Goal: Task Accomplishment & Management: Manage account settings

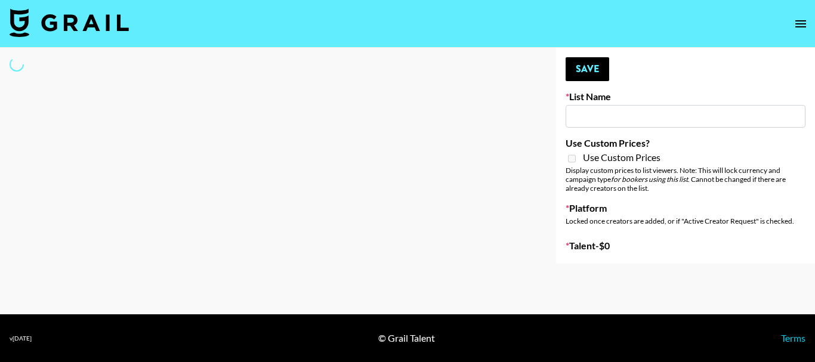
type input "New List"
select select "Song"
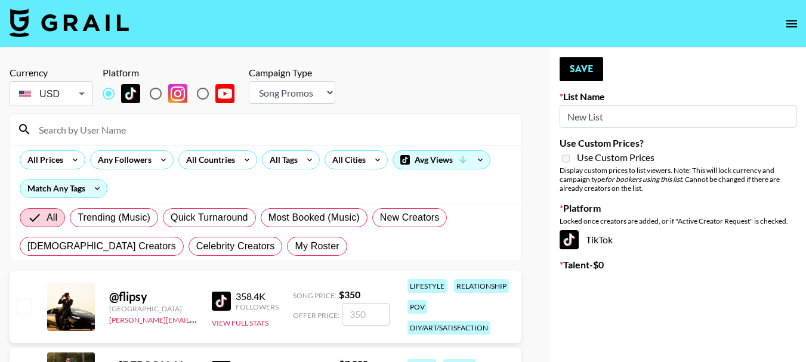
click at [123, 122] on input at bounding box center [273, 129] width 482 height 19
type input "[PERSON_NAME].[PERSON_NAME]"
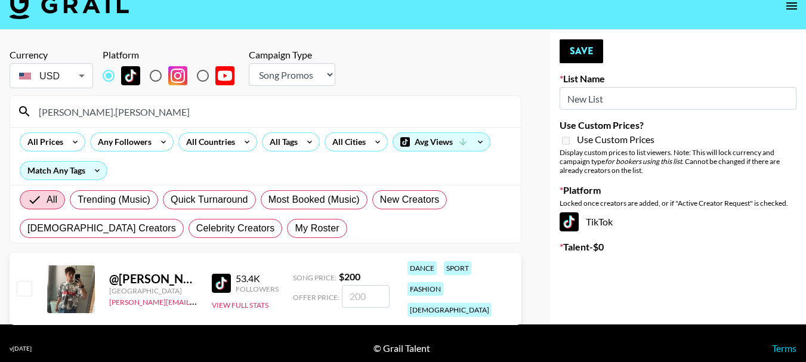
scroll to position [28, 0]
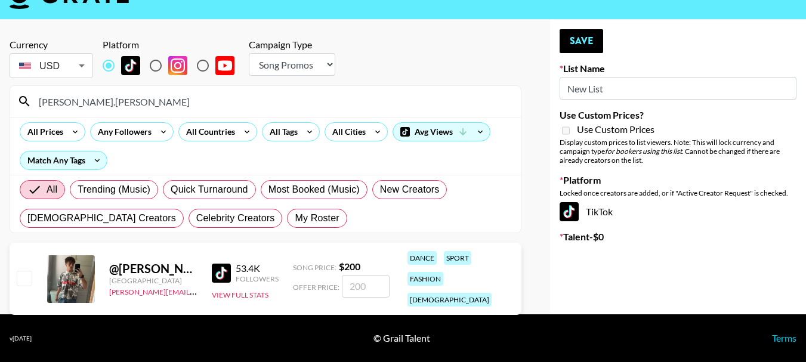
click at [23, 274] on input "checkbox" at bounding box center [24, 278] width 14 height 14
checkbox input "true"
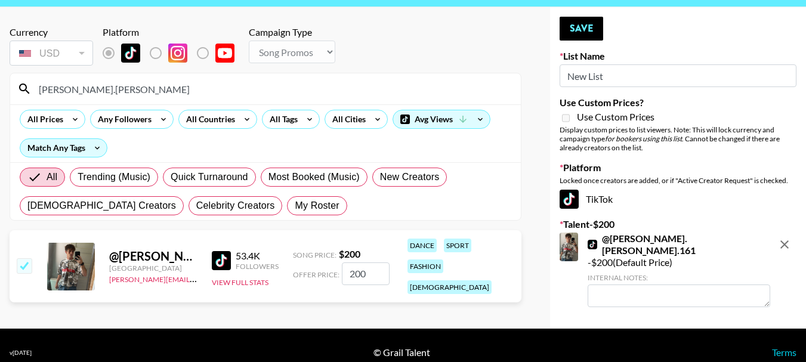
scroll to position [44, 0]
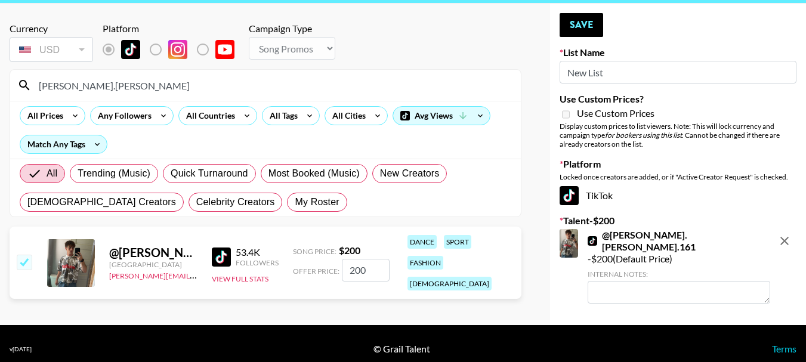
drag, startPoint x: 369, startPoint y: 267, endPoint x: 305, endPoint y: 255, distance: 64.9
click at [308, 259] on div "Offer Price: 200" at bounding box center [341, 270] width 97 height 23
type input "500"
click at [645, 281] on textarea at bounding box center [679, 292] width 183 height 23
click at [573, 18] on button "Save" at bounding box center [582, 25] width 44 height 24
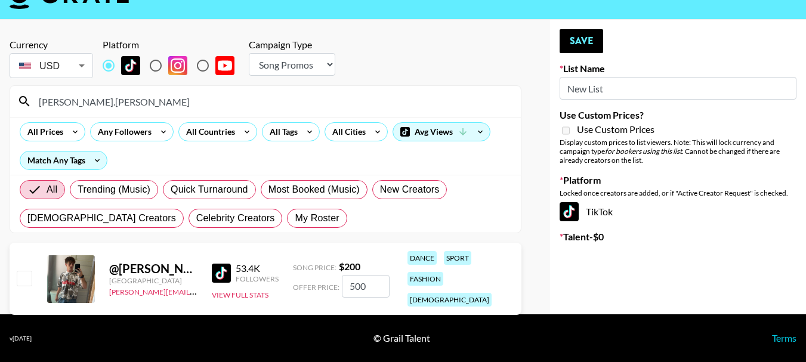
scroll to position [28, 0]
click at [21, 273] on input "checkbox" at bounding box center [24, 278] width 14 height 14
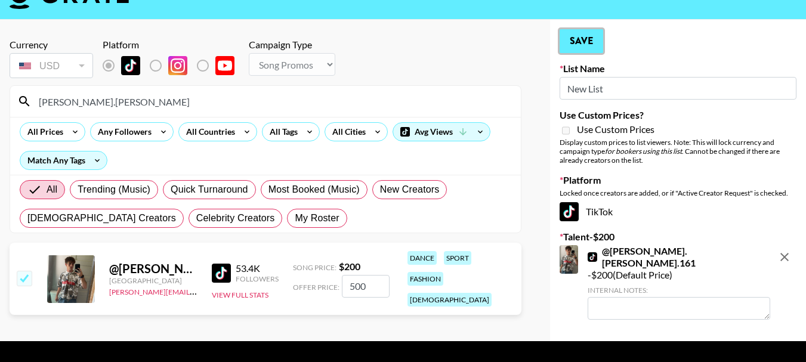
click at [588, 43] on button "Save" at bounding box center [582, 41] width 44 height 24
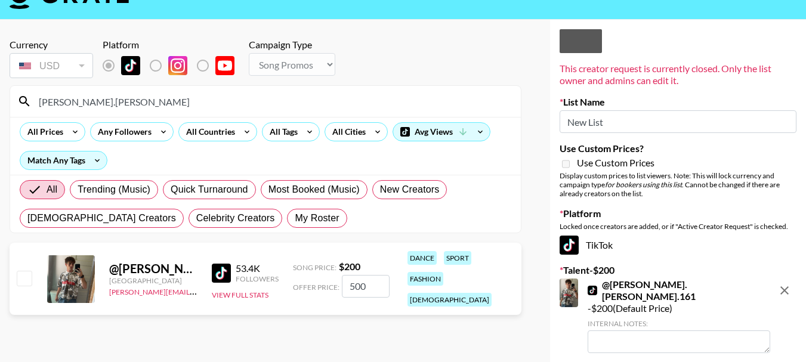
checkbox input "false"
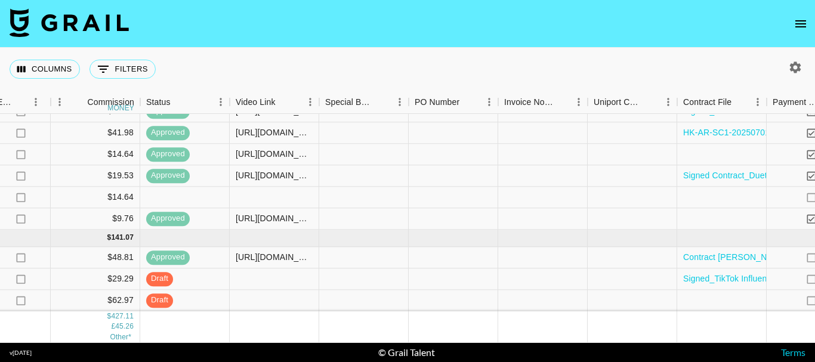
scroll to position [168, 1174]
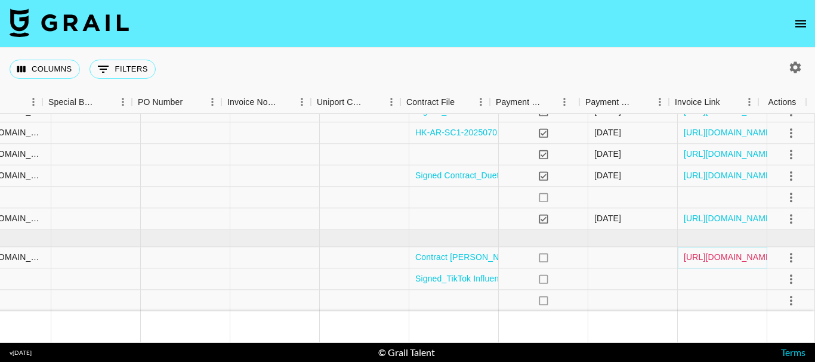
click at [734, 252] on link "[URL][DOMAIN_NAME]" at bounding box center [729, 258] width 90 height 12
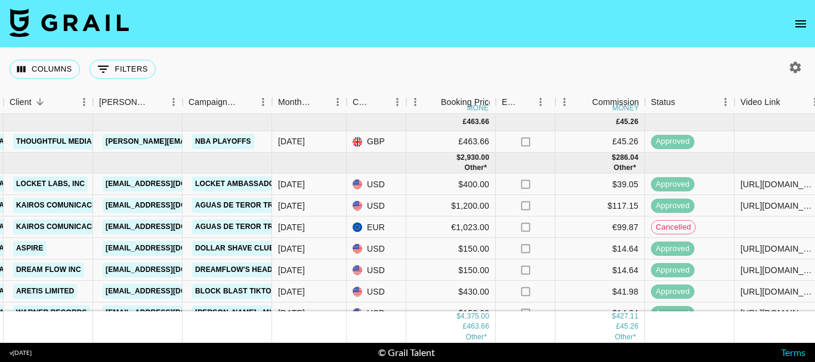
scroll to position [168, 393]
